Goal: Navigation & Orientation: Find specific page/section

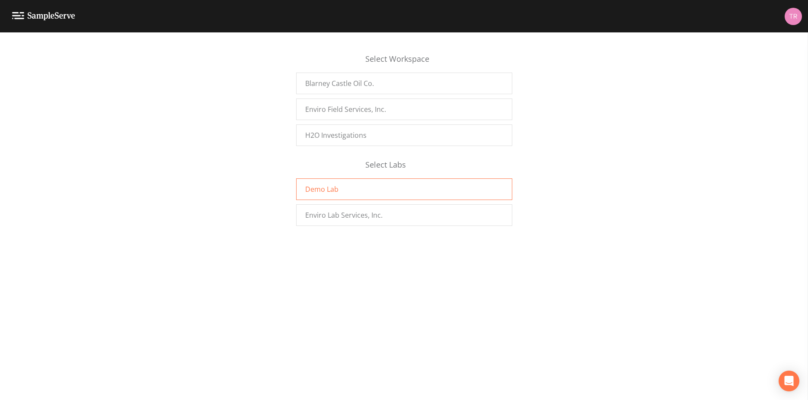
click at [329, 188] on span "Demo Lab" at bounding box center [321, 189] width 33 height 10
drag, startPoint x: 519, startPoint y: 177, endPoint x: 520, endPoint y: 209, distance: 32.0
click at [520, 209] on div "Select Workspace [GEOGRAPHIC_DATA] Oil Co. Enviro Field Services, Inc. H2O Inve…" at bounding box center [404, 135] width 808 height 190
drag, startPoint x: 497, startPoint y: 272, endPoint x: 419, endPoint y: 272, distance: 77.8
click at [497, 272] on div "Select Workspace Blarney Castle Oil Co. Enviro Field Services, Inc. H2O Investi…" at bounding box center [404, 216] width 808 height 368
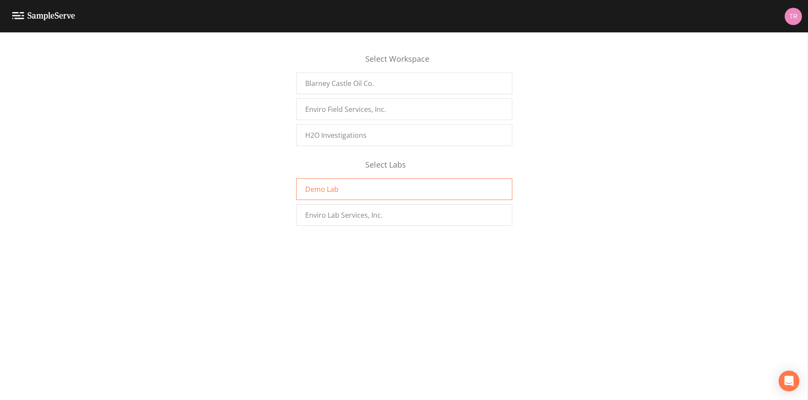
click at [336, 189] on div "Demo Lab" at bounding box center [404, 190] width 216 height 22
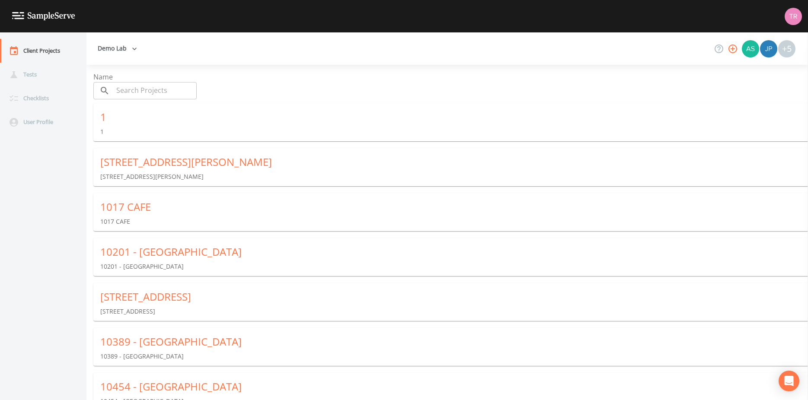
click at [57, 235] on nav "Client Projects Tests Checklists User Profile" at bounding box center [43, 216] width 86 height 368
click at [635, 43] on div "Demo Lab +5" at bounding box center [446, 48] width 721 height 32
click at [513, 242] on div "10201 - [GEOGRAPHIC_DATA] 10201 - [GEOGRAPHIC_DATA]" at bounding box center [453, 258] width 721 height 40
